Goal: Task Accomplishment & Management: Manage account settings

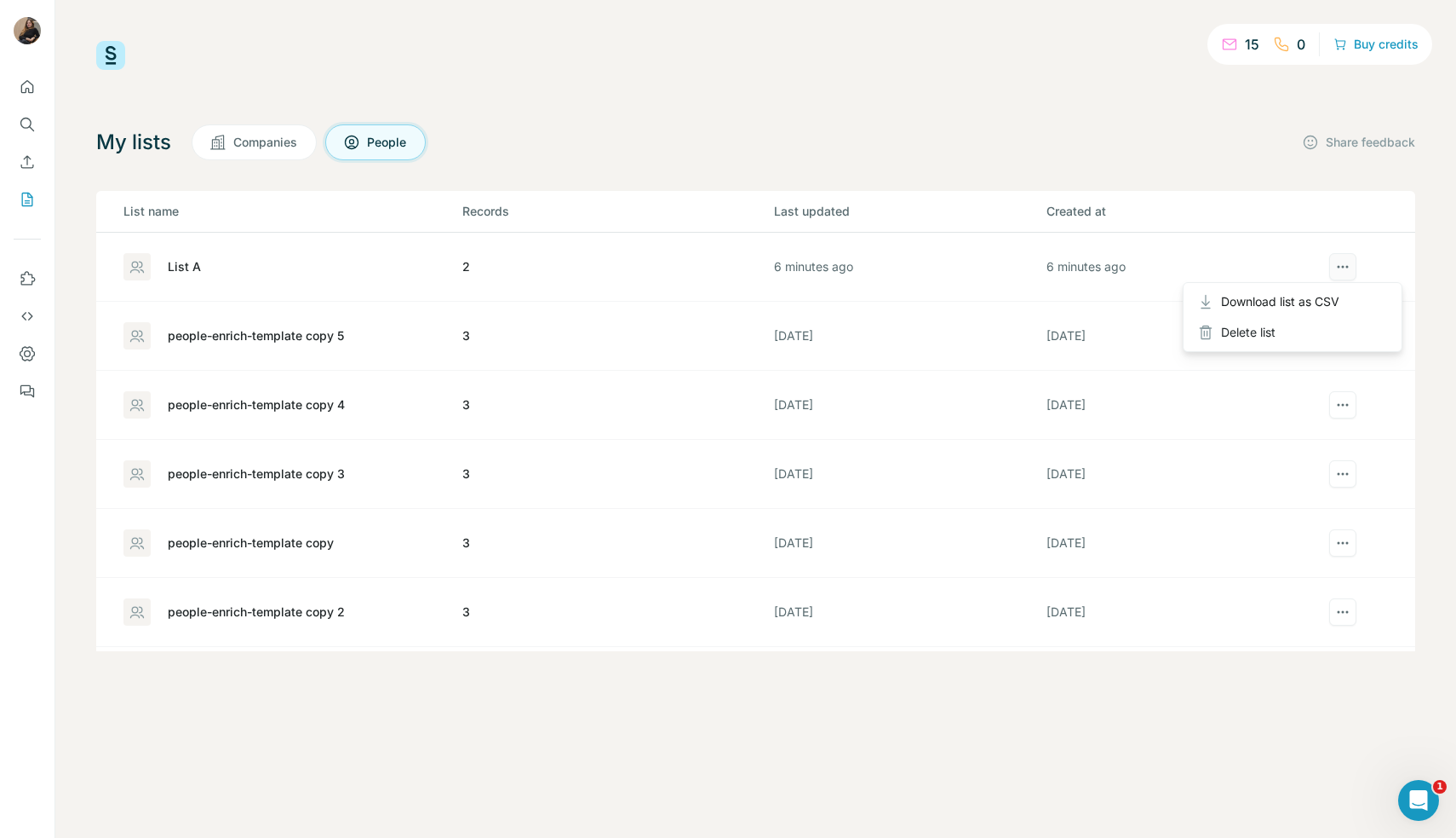
click at [1338, 274] on icon "actions" at bounding box center [1343, 266] width 17 height 17
click at [1289, 334] on div "Delete list" at bounding box center [1293, 333] width 212 height 30
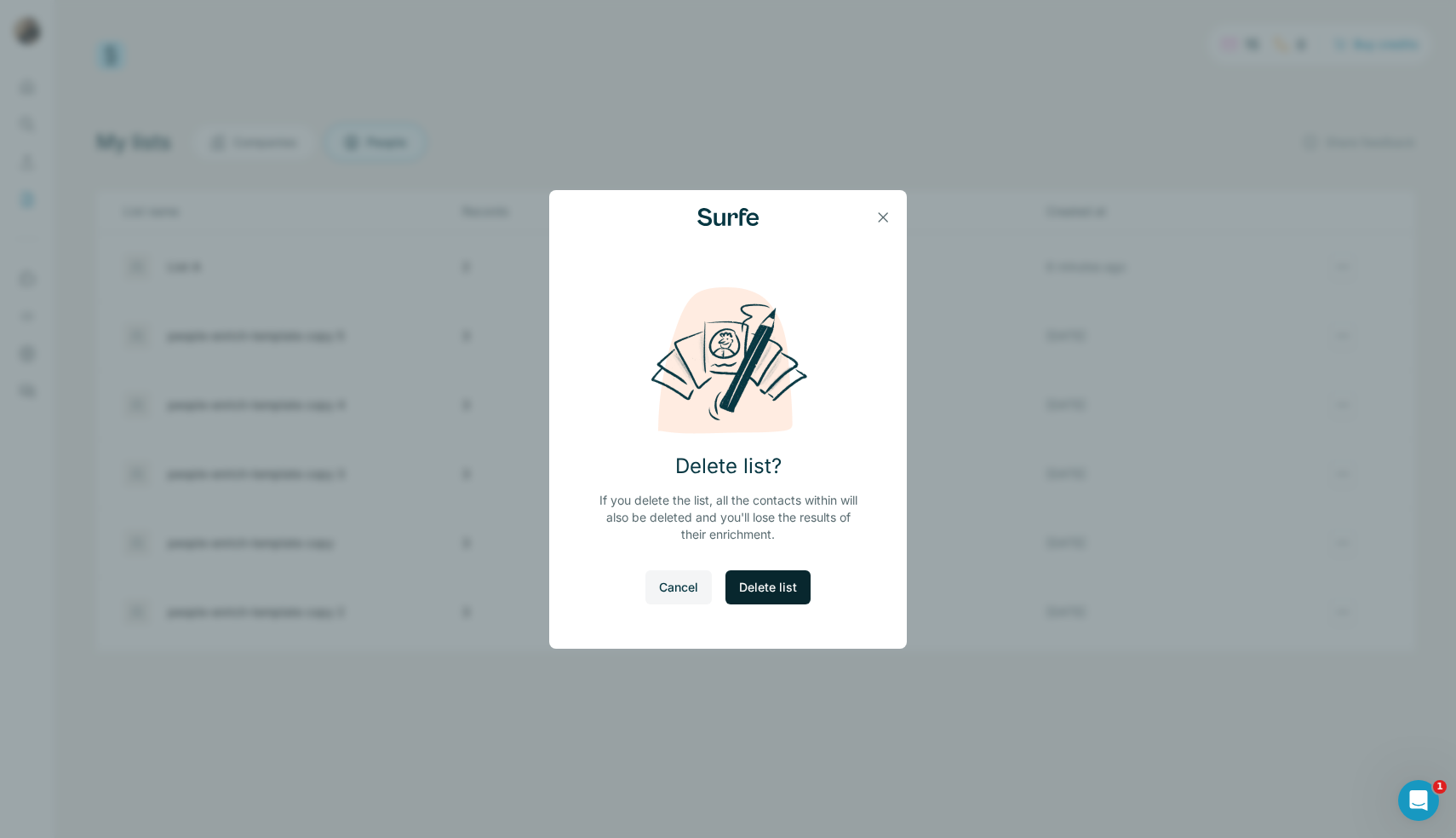
click at [777, 580] on span "Delete list" at bounding box center [768, 587] width 58 height 17
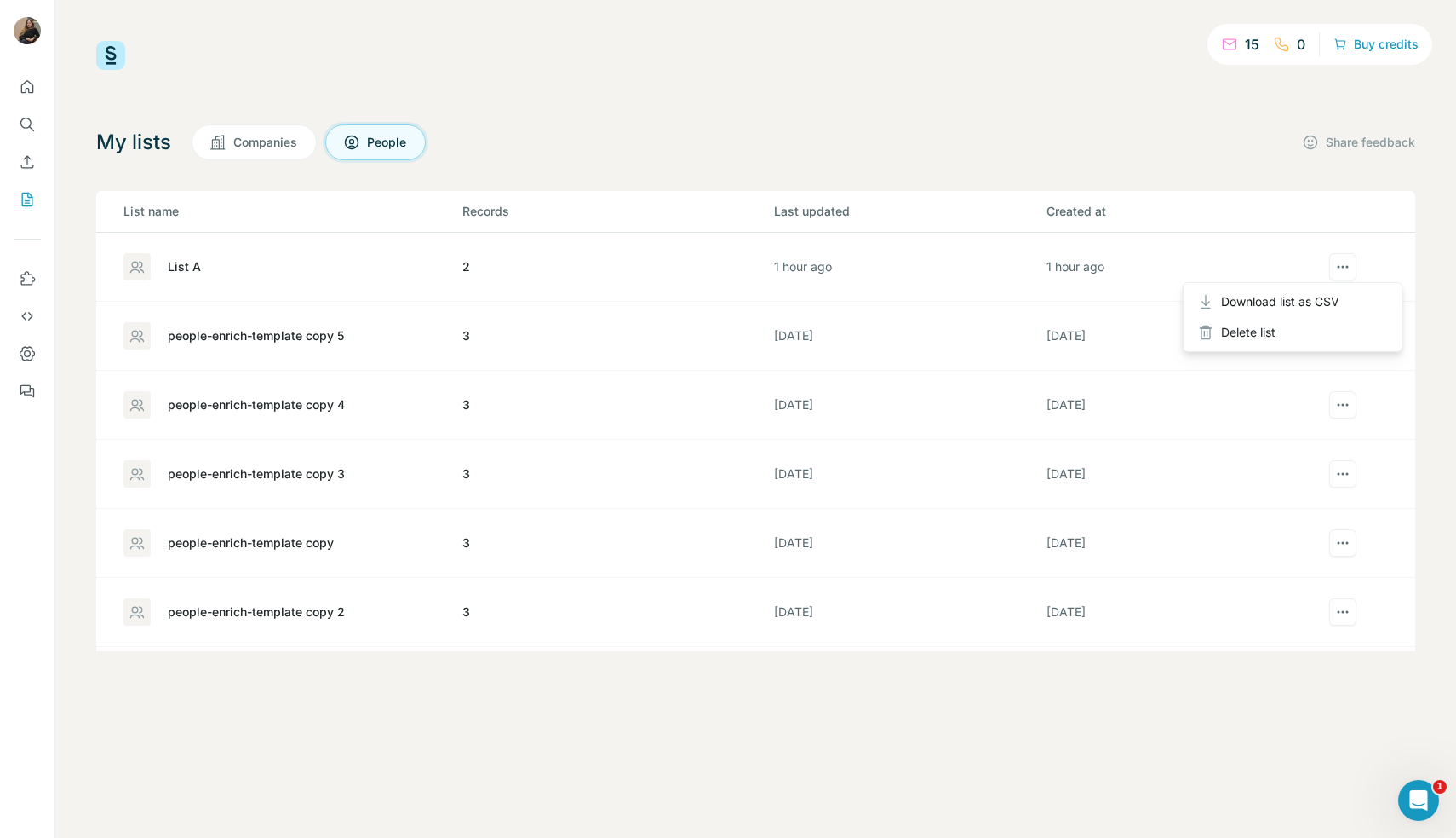
click at [1340, 270] on div at bounding box center [1343, 268] width 48 height 30
click at [1265, 334] on div "Delete list" at bounding box center [1293, 333] width 212 height 30
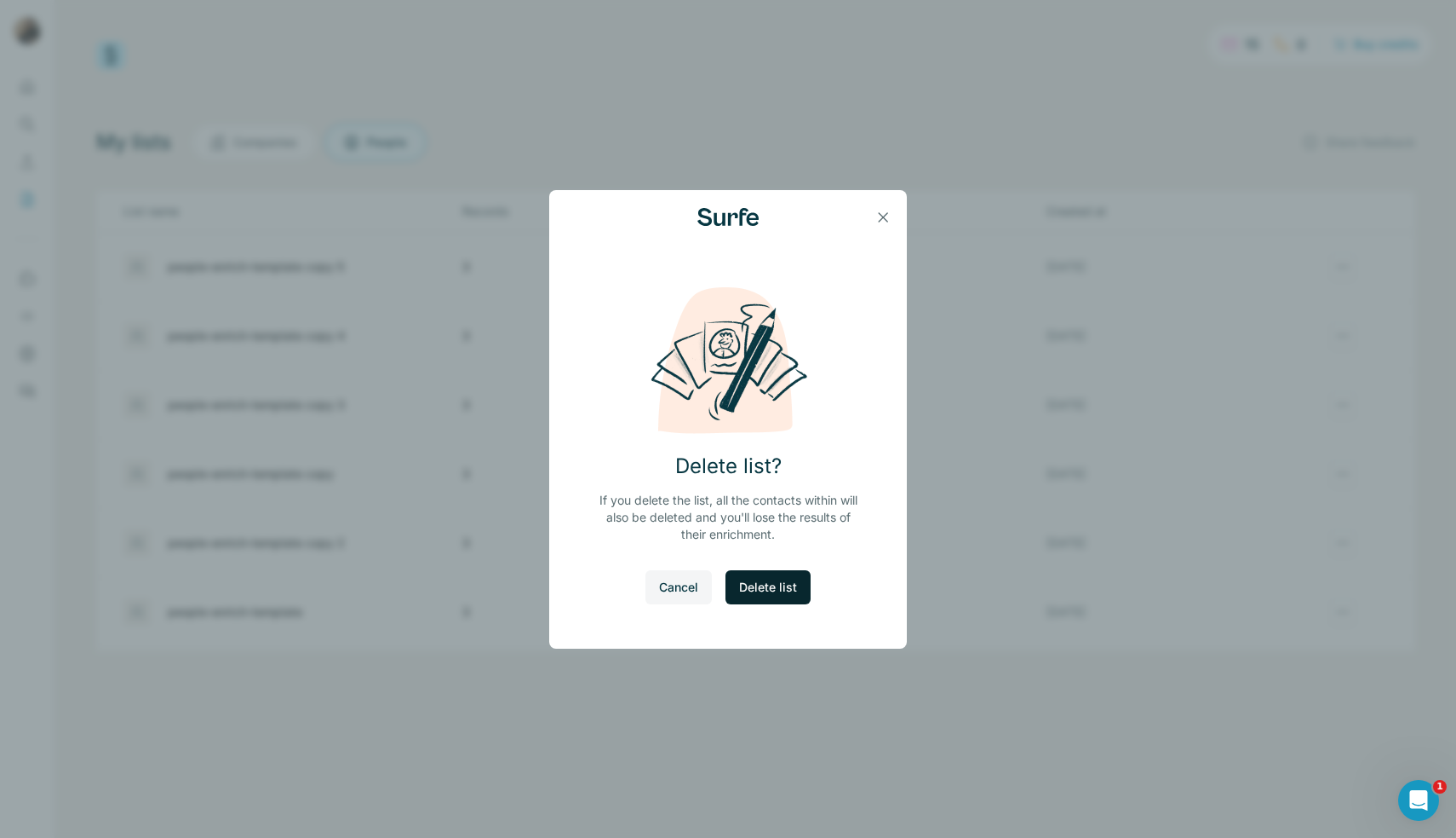
click at [773, 596] on button "Delete list" at bounding box center [769, 587] width 85 height 34
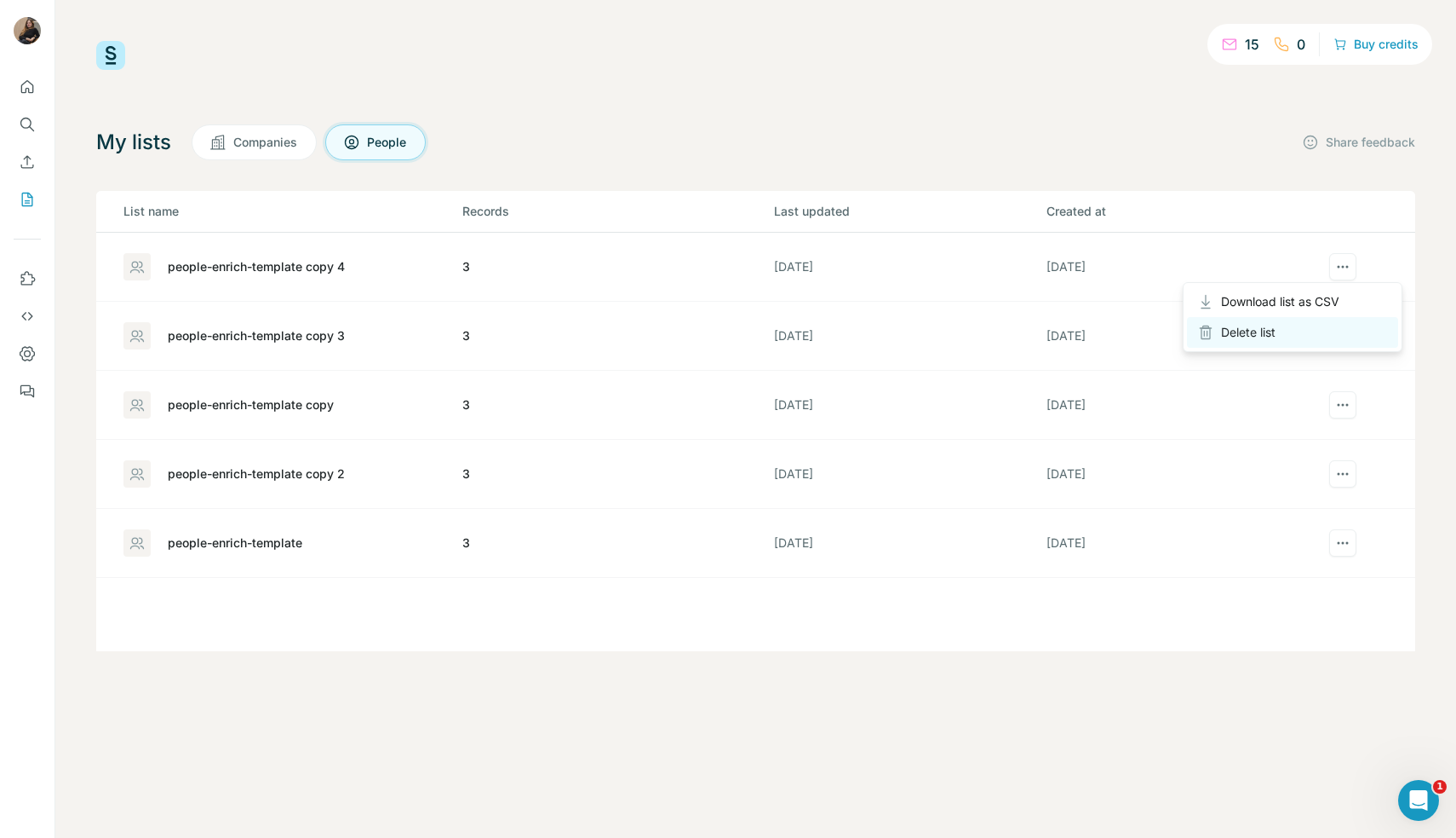
click at [1266, 334] on div "Delete list" at bounding box center [1293, 333] width 212 height 30
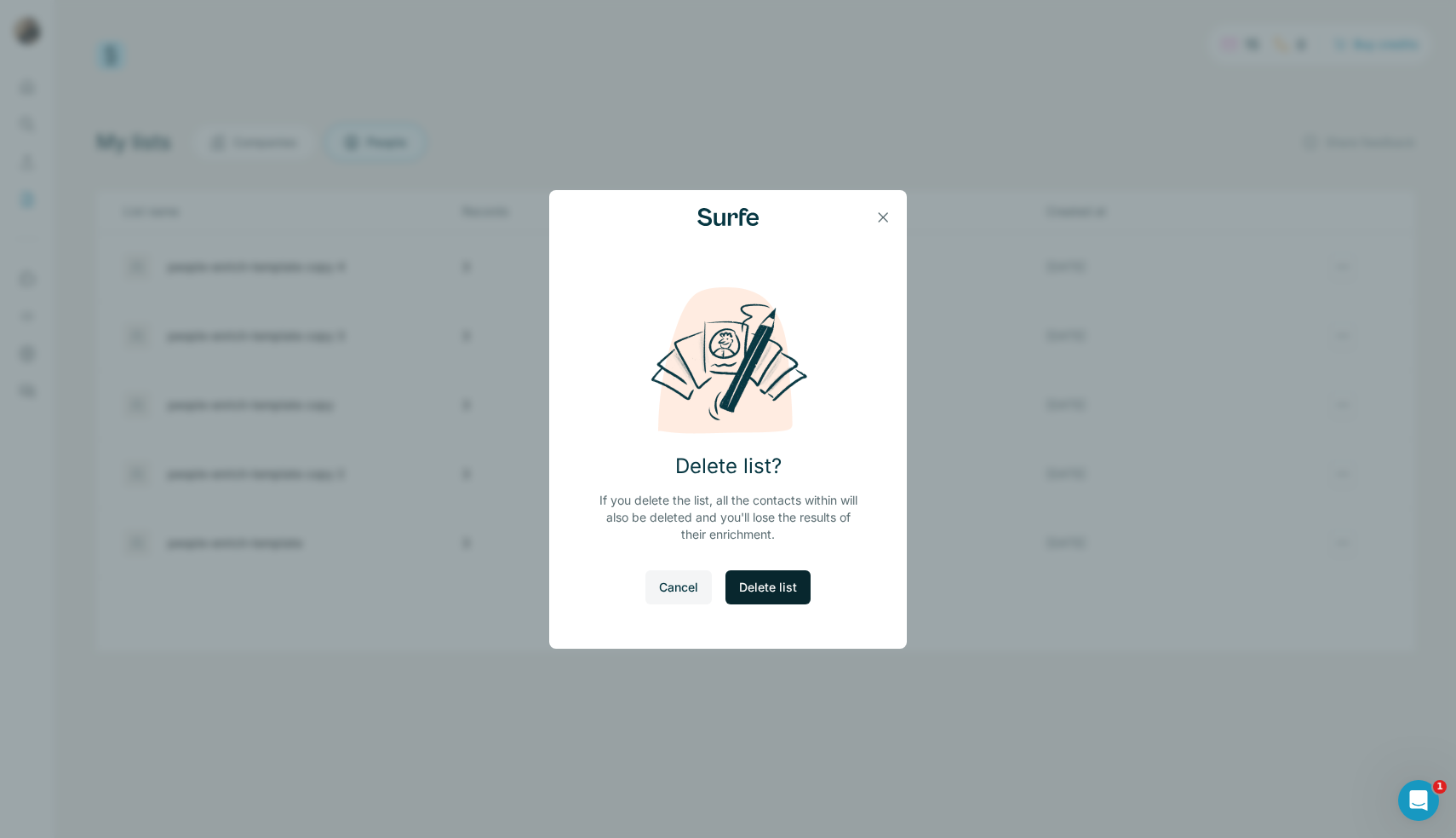
click at [771, 594] on span "Delete list" at bounding box center [768, 587] width 58 height 17
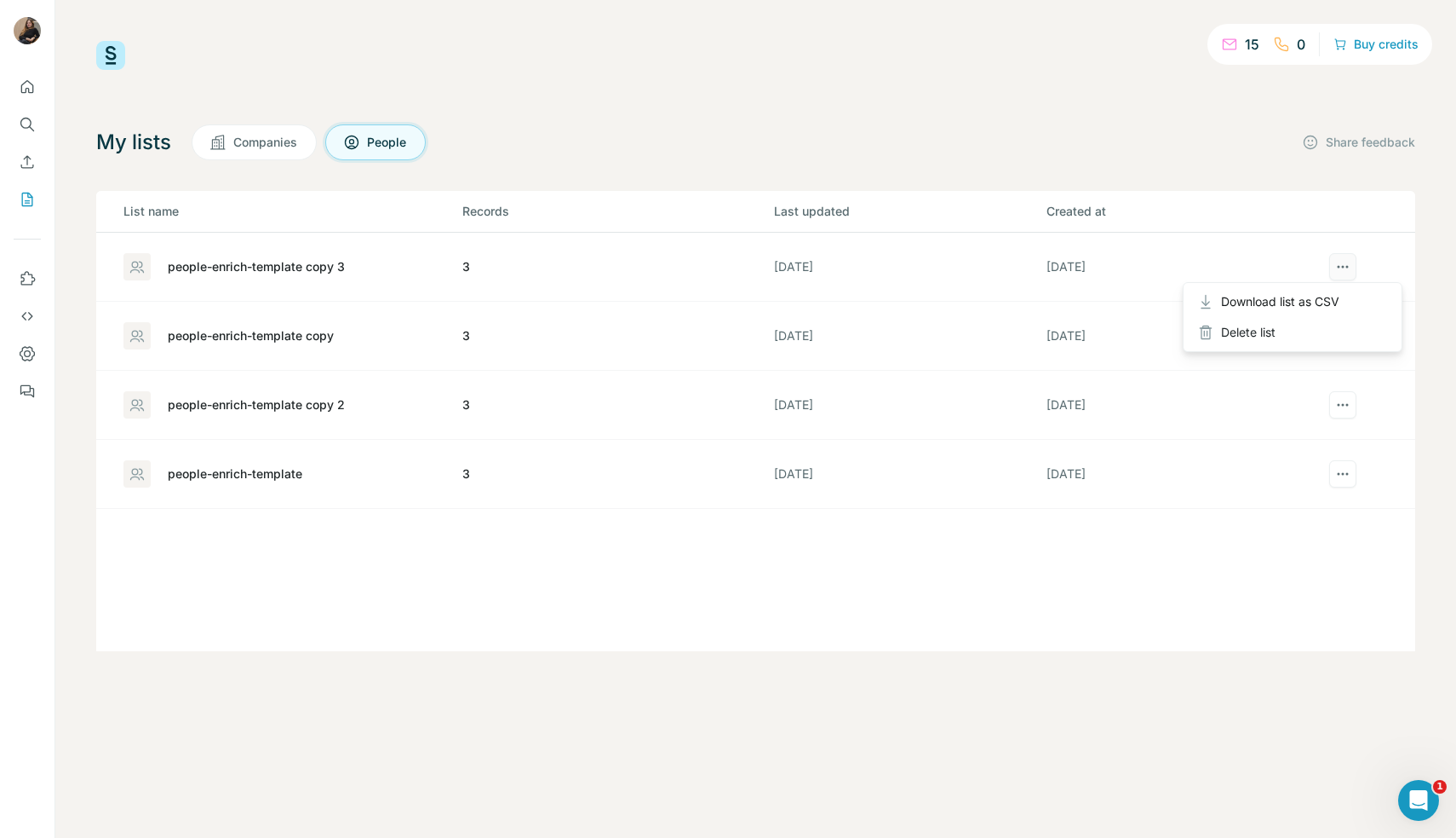
click at [1332, 274] on button "actions" at bounding box center [1343, 266] width 27 height 27
click at [1278, 330] on div "Delete list" at bounding box center [1293, 333] width 212 height 30
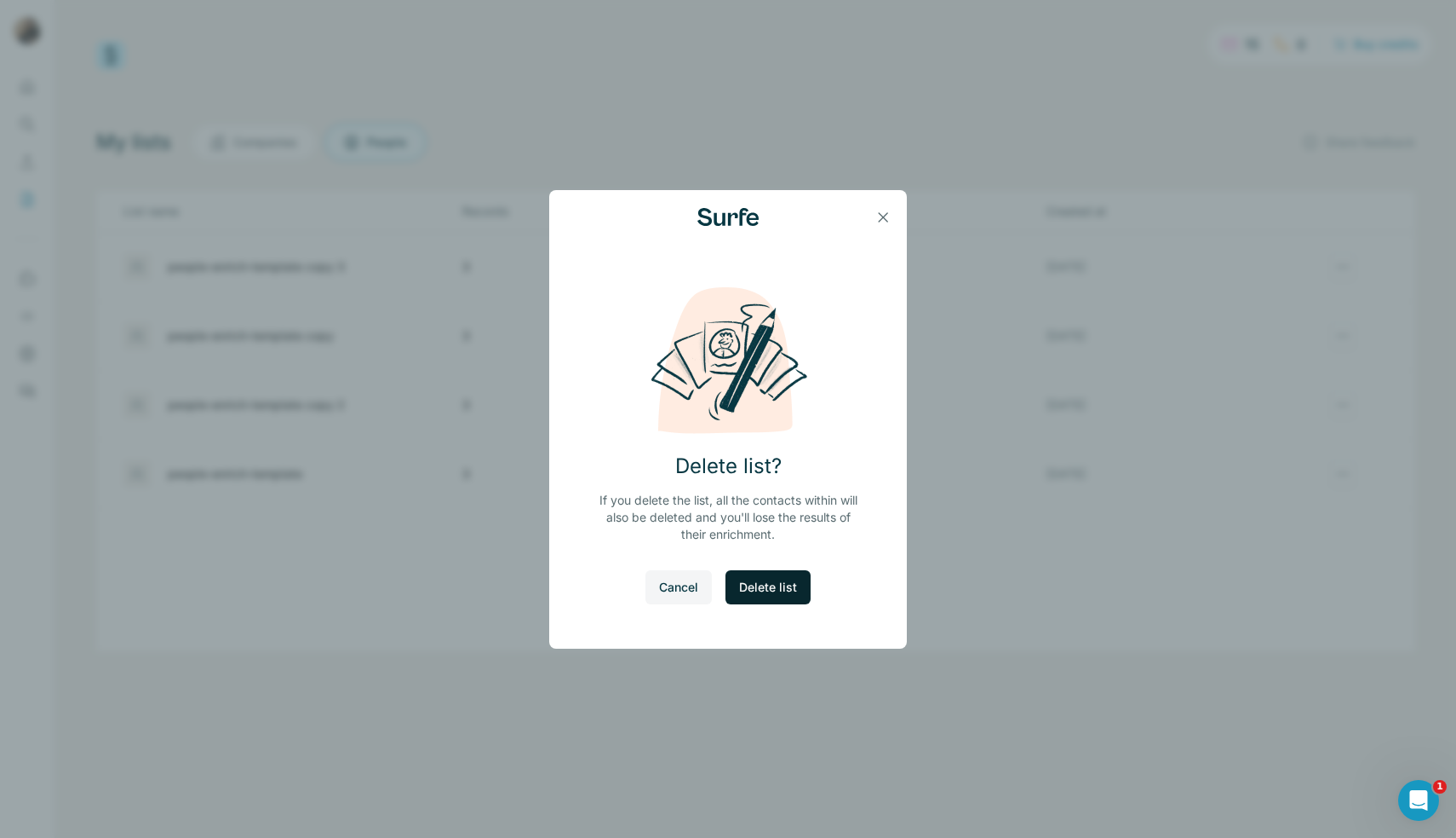
click at [770, 596] on button "Delete list" at bounding box center [769, 587] width 85 height 34
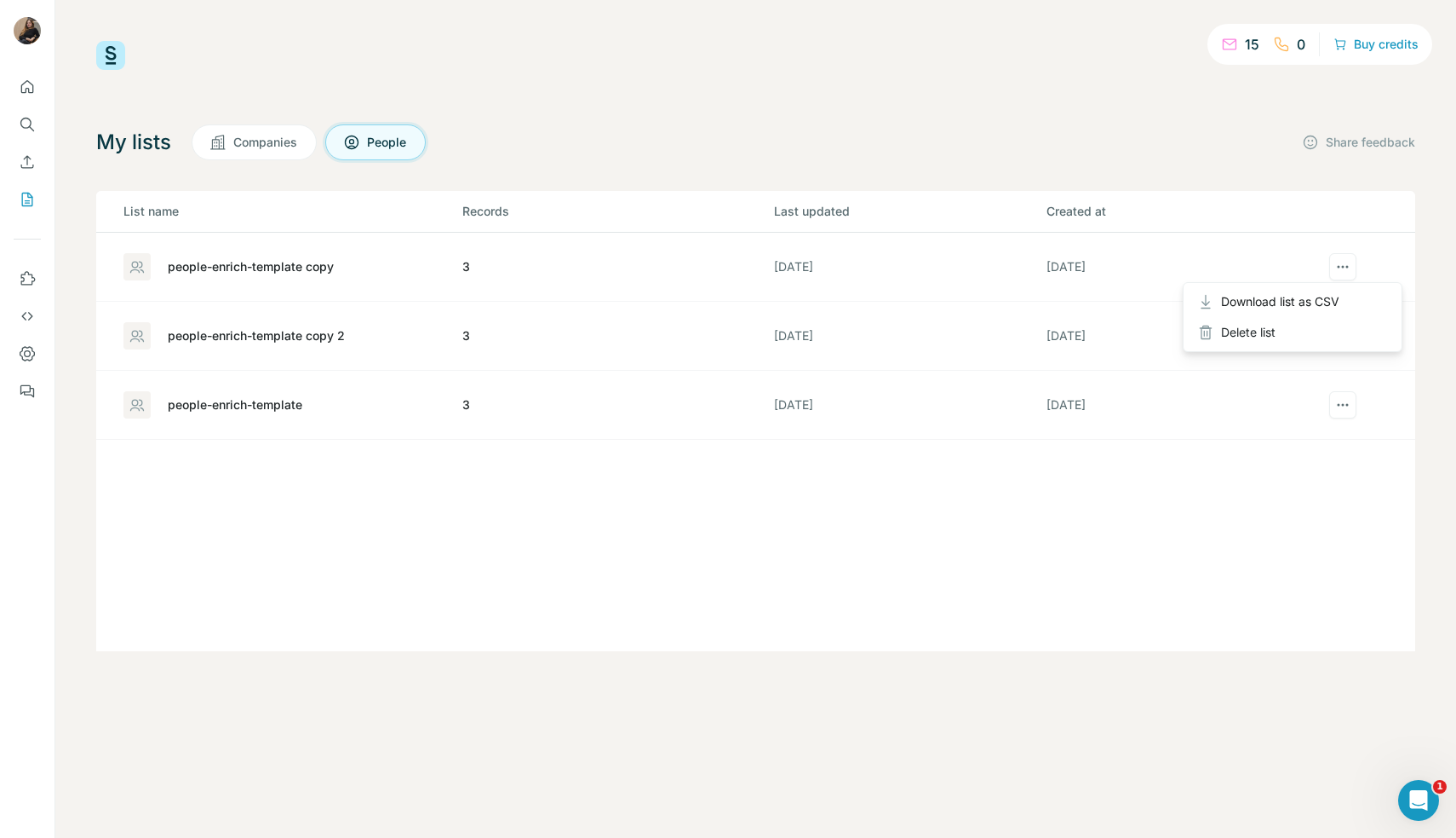
click at [1348, 260] on icon "actions" at bounding box center [1343, 266] width 17 height 17
click at [1283, 321] on div "Delete list" at bounding box center [1293, 333] width 212 height 30
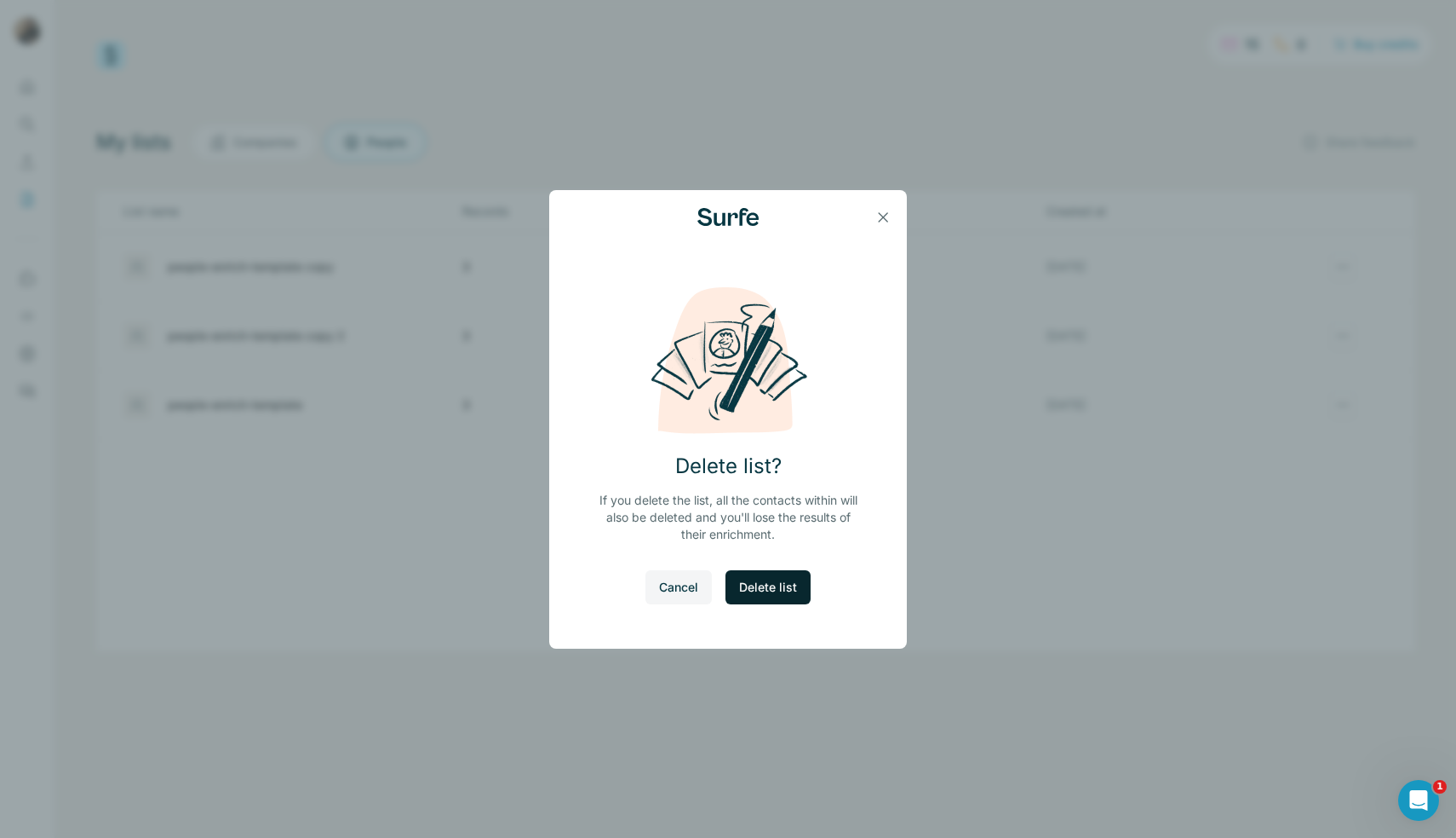
click at [787, 597] on button "Delete list" at bounding box center [769, 587] width 85 height 34
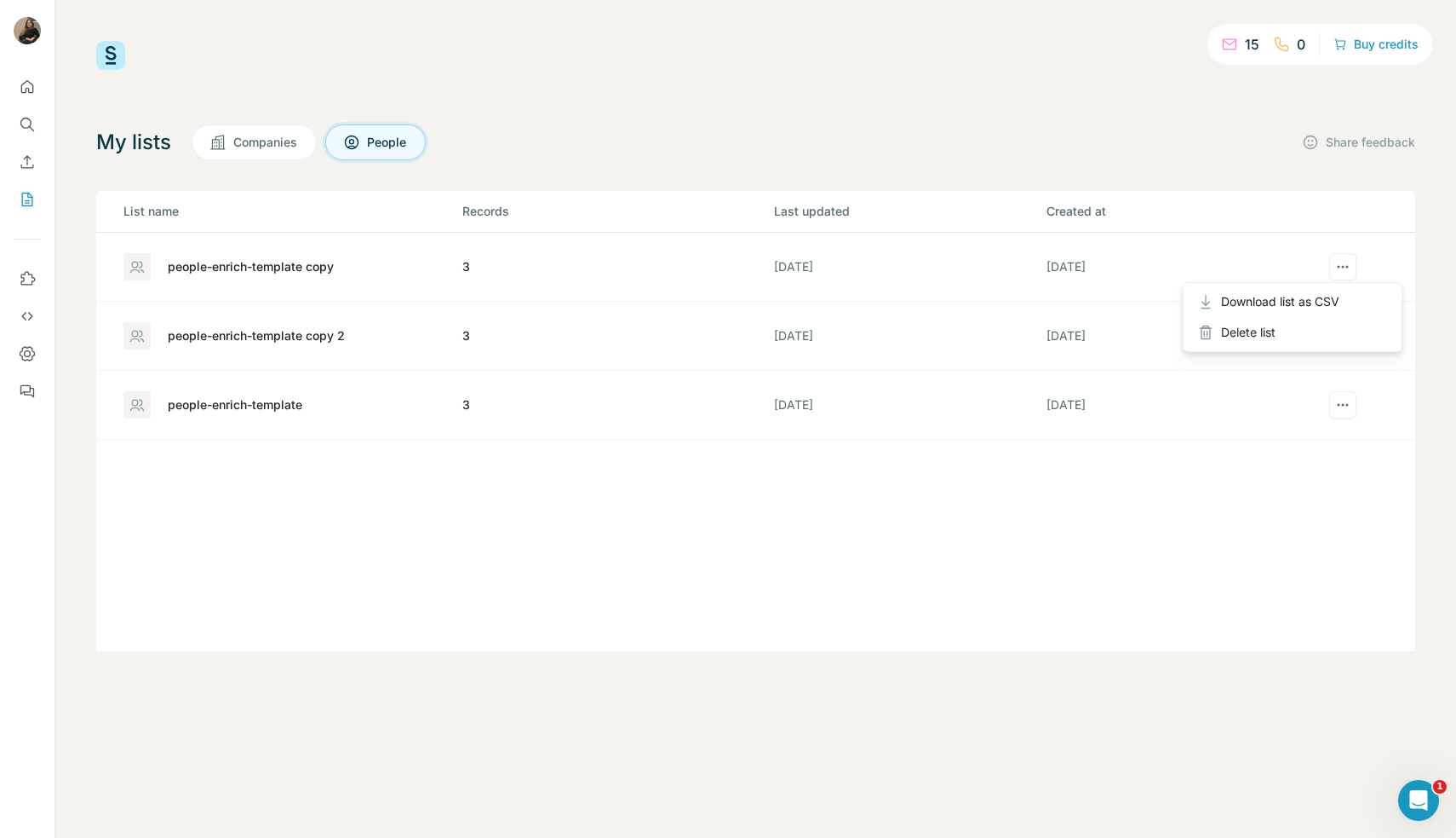
click at [1337, 265] on div at bounding box center [1343, 268] width 48 height 30
click at [1289, 330] on div "Delete list" at bounding box center [1293, 333] width 212 height 30
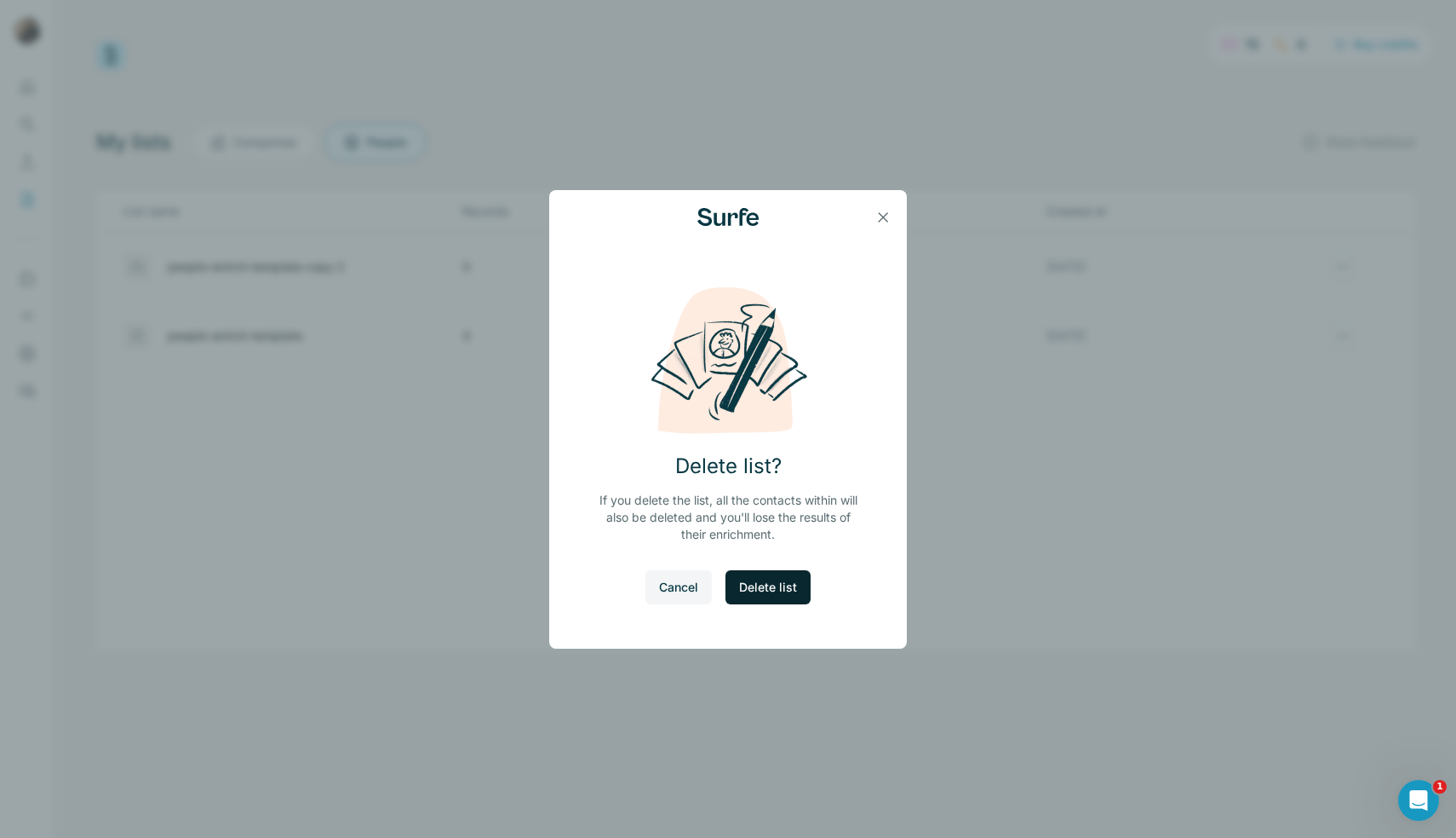
click at [786, 594] on span "Delete list" at bounding box center [768, 587] width 58 height 17
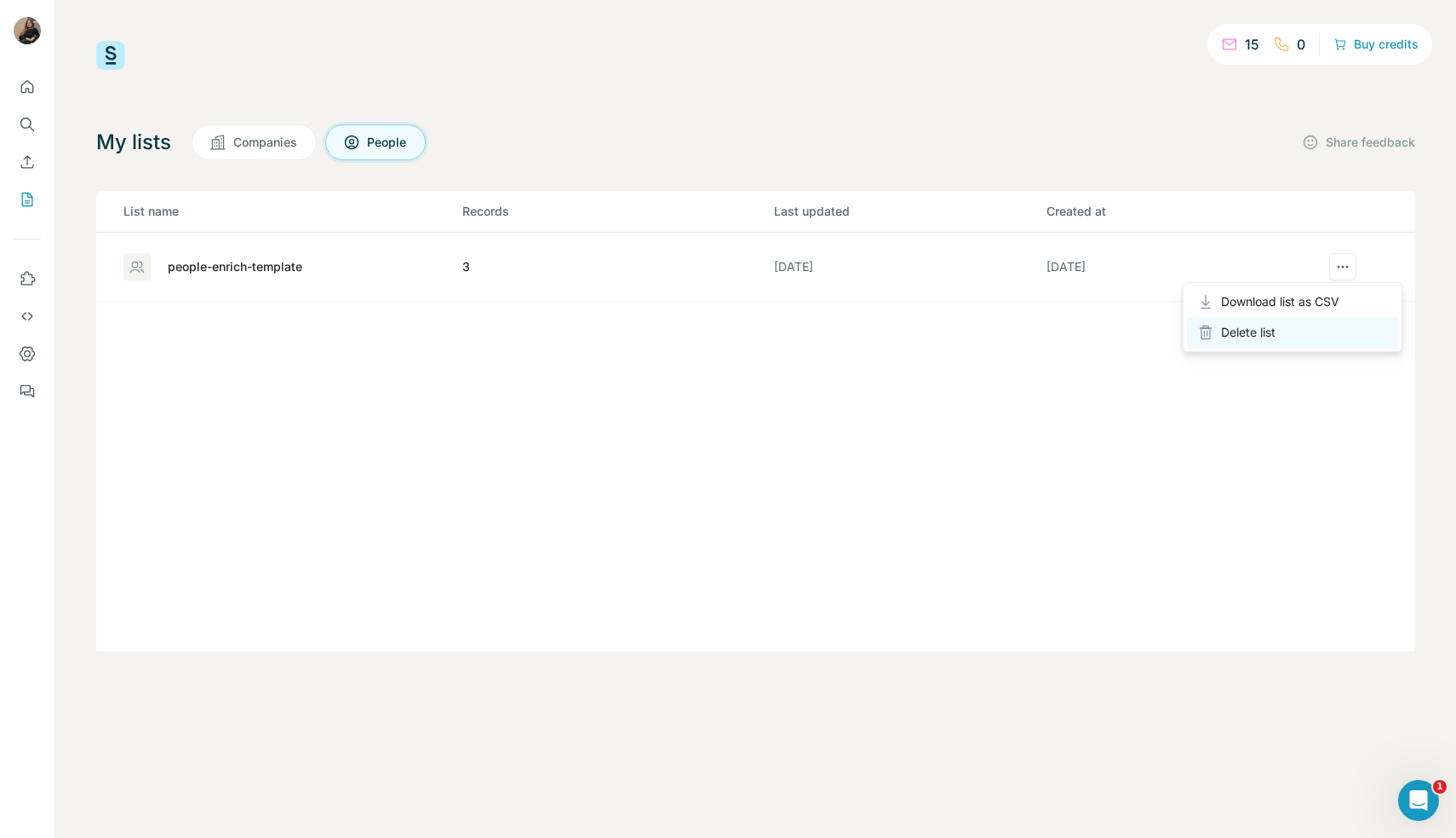
click at [1261, 333] on div "Delete list" at bounding box center [1293, 333] width 212 height 30
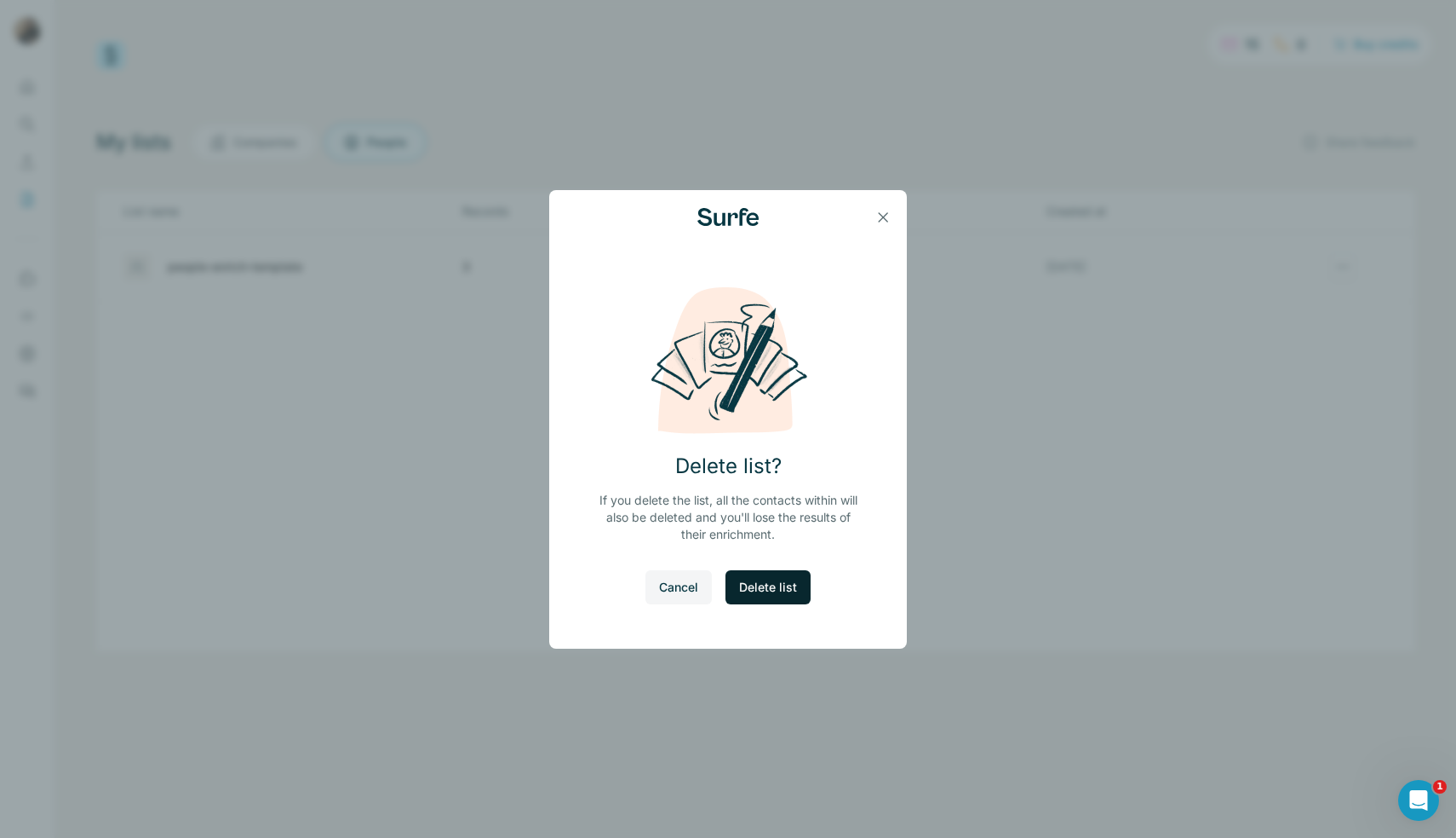
click at [786, 587] on span "Delete list" at bounding box center [768, 587] width 58 height 17
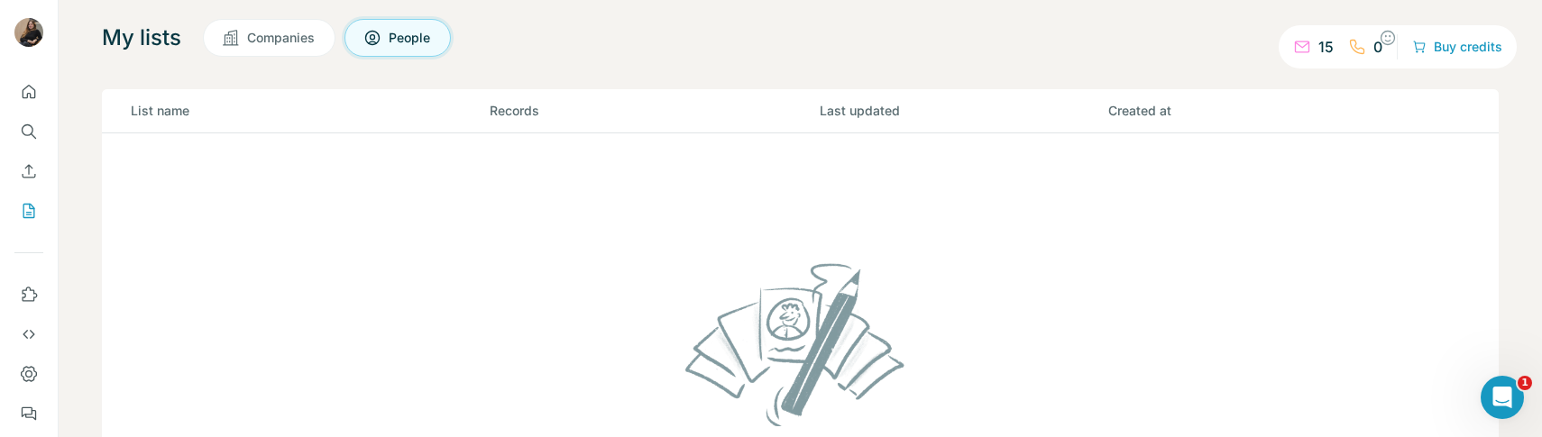
scroll to position [148, 0]
